Goal: Transaction & Acquisition: Register for event/course

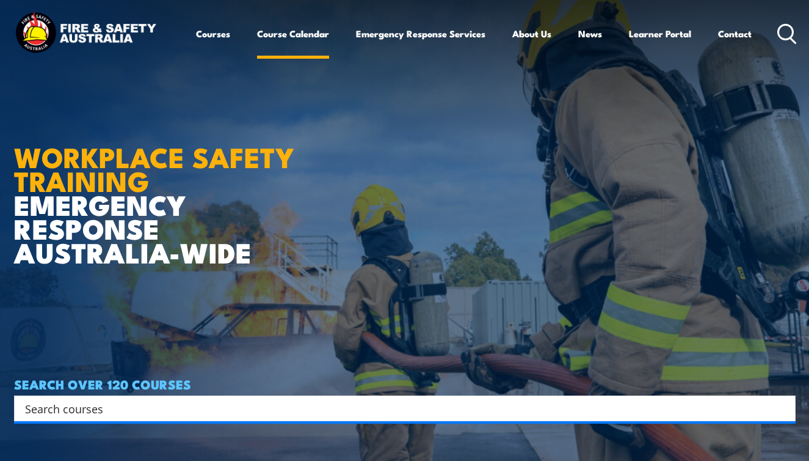
click at [304, 31] on link "Course Calendar" at bounding box center [293, 33] width 72 height 29
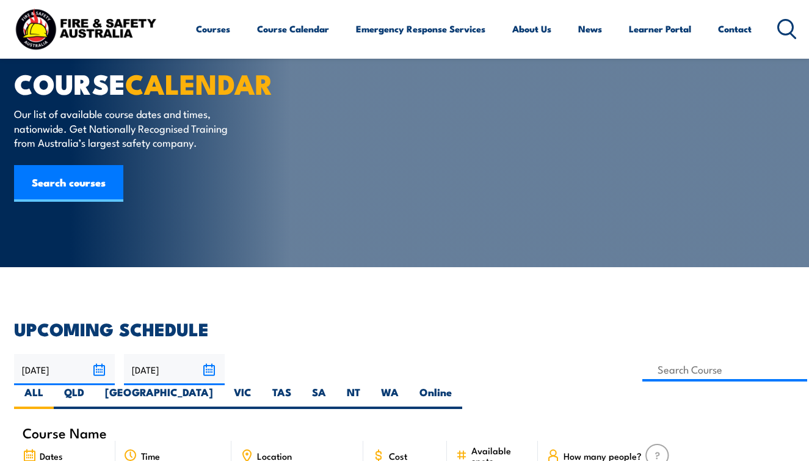
scroll to position [47, 0]
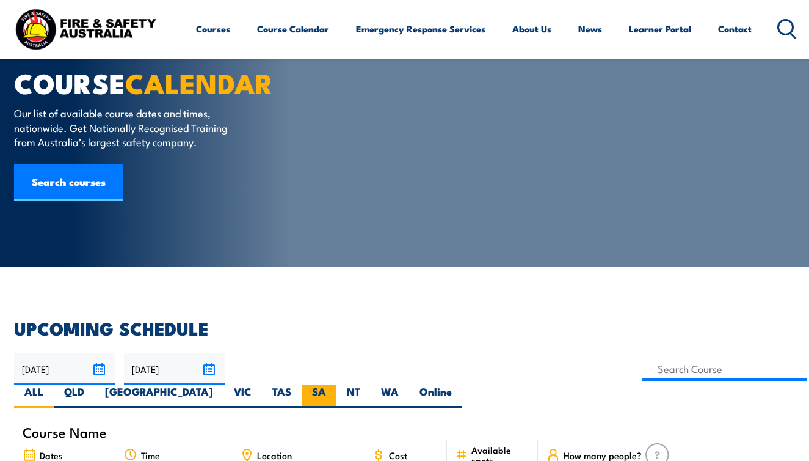
click at [337, 384] on label "SA" at bounding box center [319, 396] width 35 height 24
click at [334, 384] on input "SA" at bounding box center [330, 388] width 8 height 8
radio input "true"
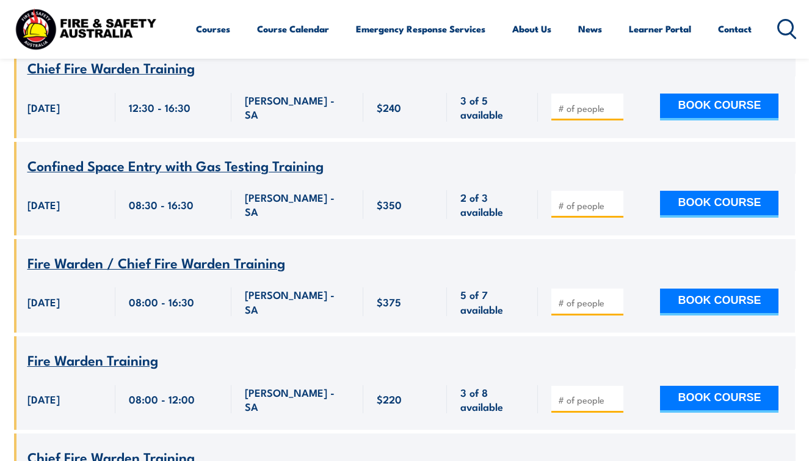
scroll to position [736, 0]
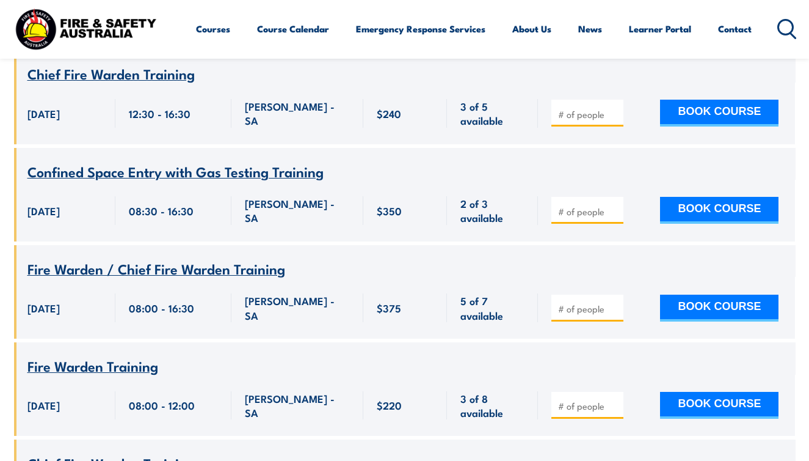
click at [598, 205] on input "number" at bounding box center [588, 211] width 61 height 12
type input "1"
click at [699, 197] on button "BOOK COURSE" at bounding box center [719, 210] width 118 height 27
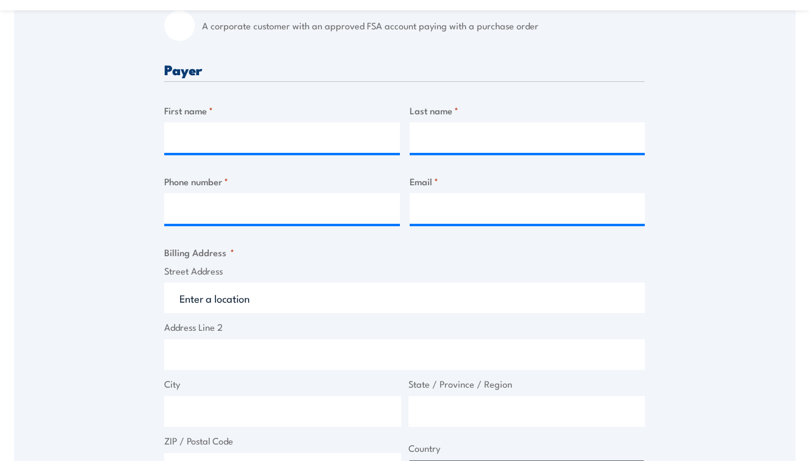
scroll to position [467, 0]
click at [293, 138] on input "First name *" at bounding box center [282, 137] width 236 height 31
type input "Paul"
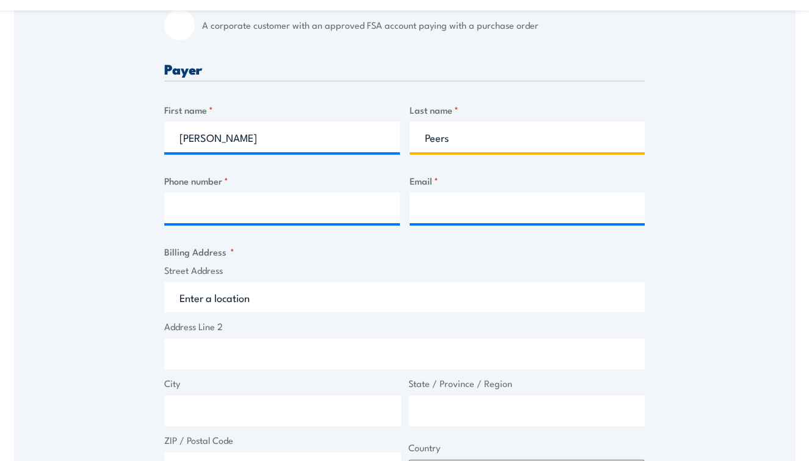
type input "Peers"
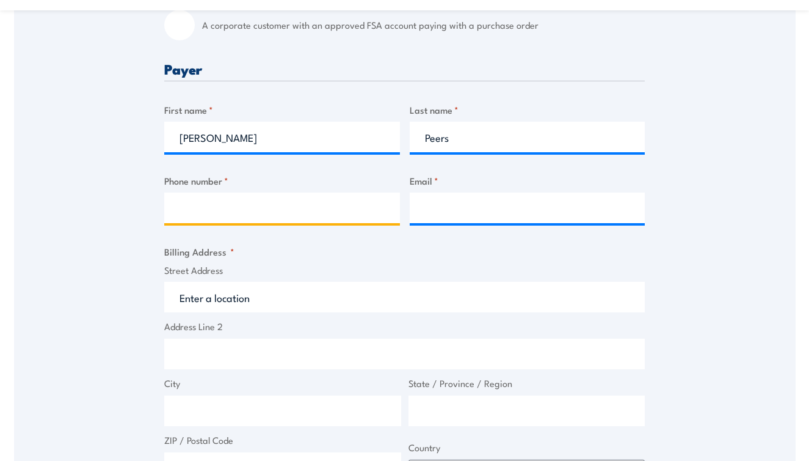
click at [262, 202] on input "Phone number *" at bounding box center [282, 207] width 236 height 31
type input "0468488676"
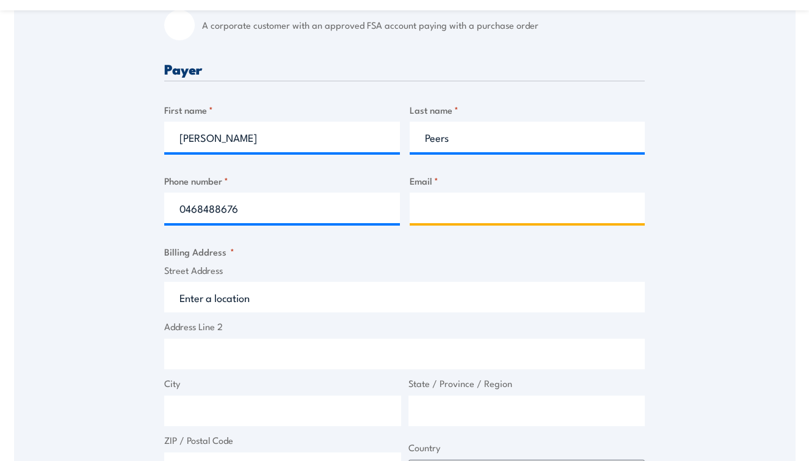
click at [582, 204] on input "Email *" at bounding box center [528, 207] width 236 height 31
type input "paulpeers@ymail.com"
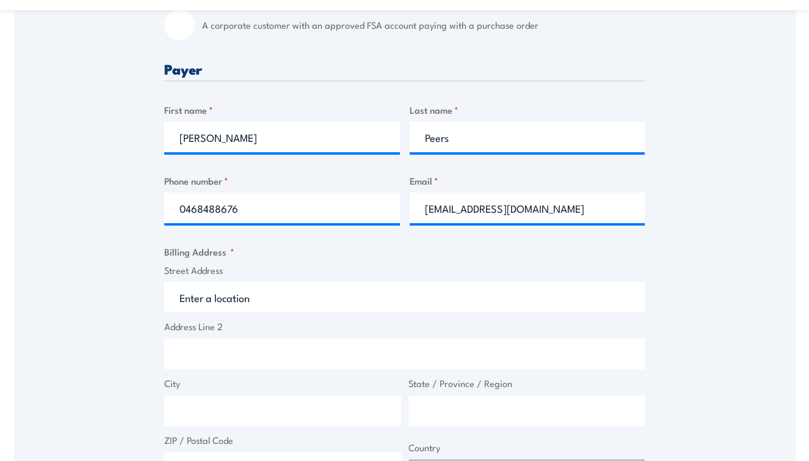
click at [413, 295] on input "Street Address" at bounding box center [404, 297] width 481 height 31
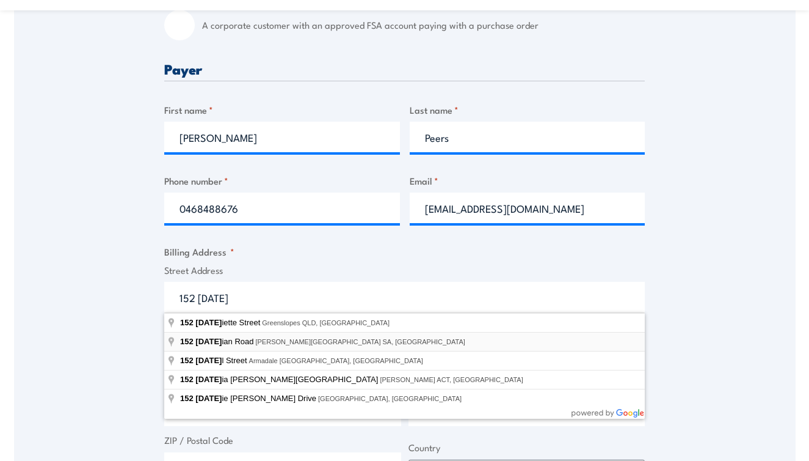
type input "152 Julian Road, MacDonald Park SA, Australia"
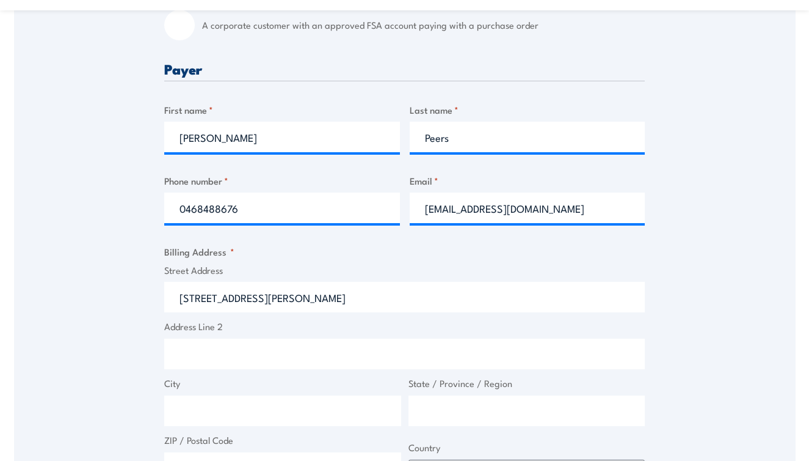
type input "152 Julian Rd"
type input "MacDonald Park"
type input "South Australia"
type input "5121"
select select "Australia"
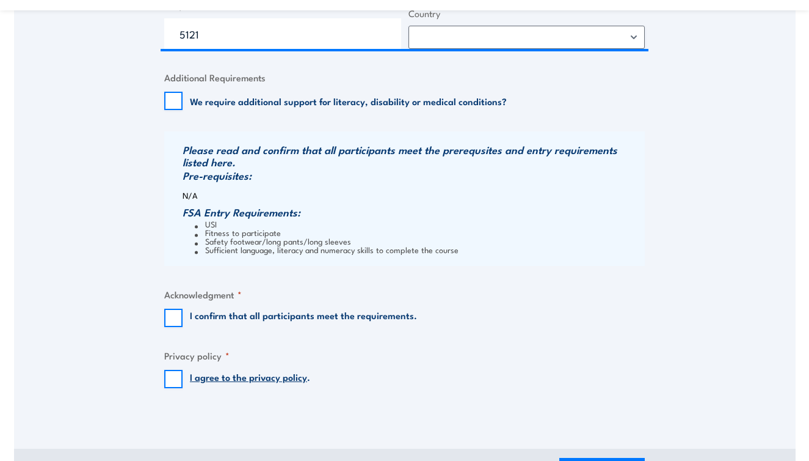
scroll to position [901, 0]
click at [171, 318] on input "I confirm that all participants meet the requirements." at bounding box center [173, 317] width 18 height 18
checkbox input "true"
click at [177, 383] on input "I agree to the privacy policy ." at bounding box center [173, 378] width 18 height 18
checkbox input "true"
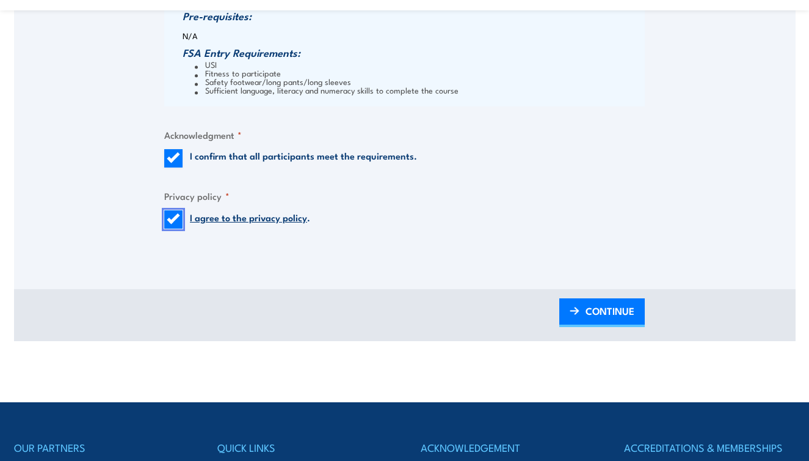
scroll to position [1061, 0]
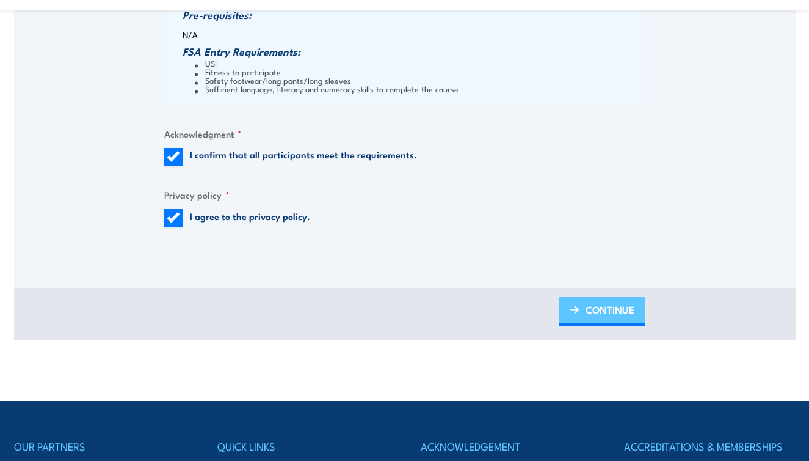
click at [601, 311] on span "CONTINUE" at bounding box center [610, 309] width 49 height 32
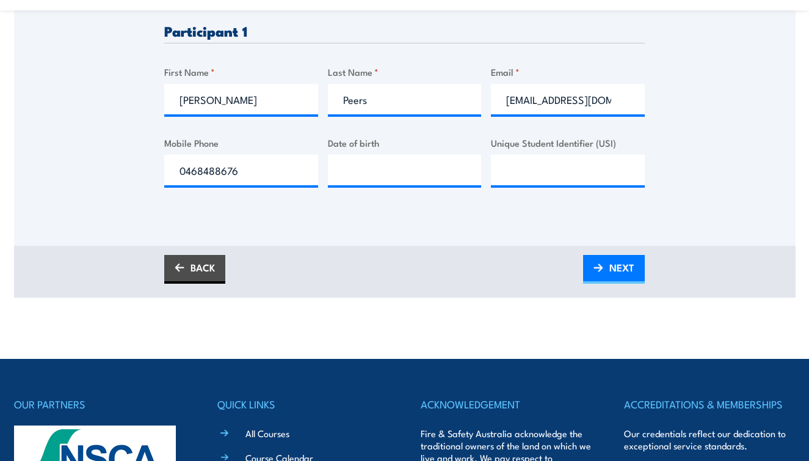
scroll to position [393, 0]
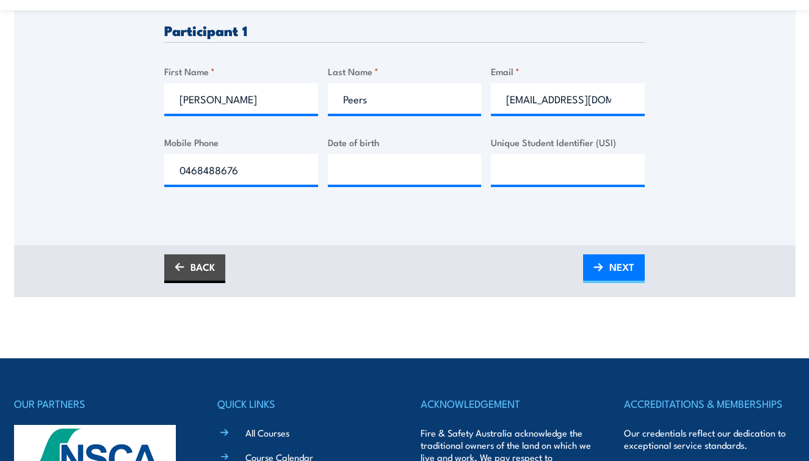
click at [708, 151] on div "Please provide names and contact details for each of the participants below. No…" at bounding box center [405, 14] width 782 height 393
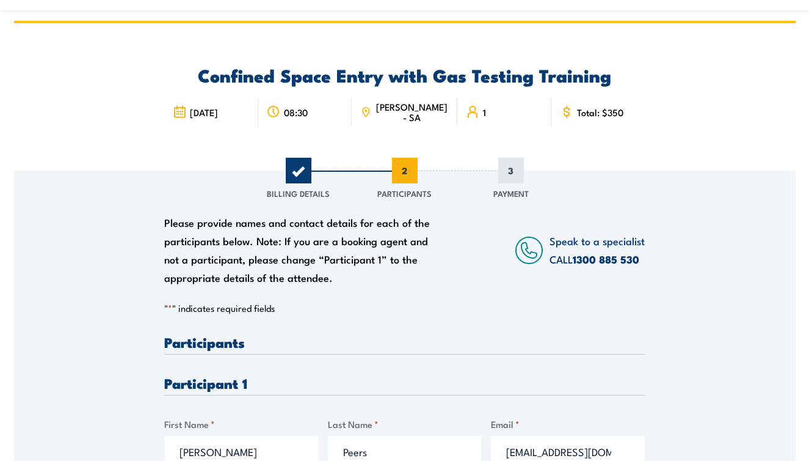
scroll to position [0, 0]
